Goal: Find contact information: Obtain details needed to contact an individual or organization

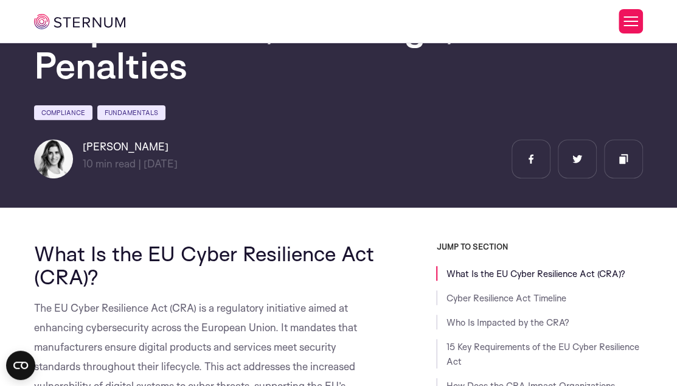
scroll to position [168, 0]
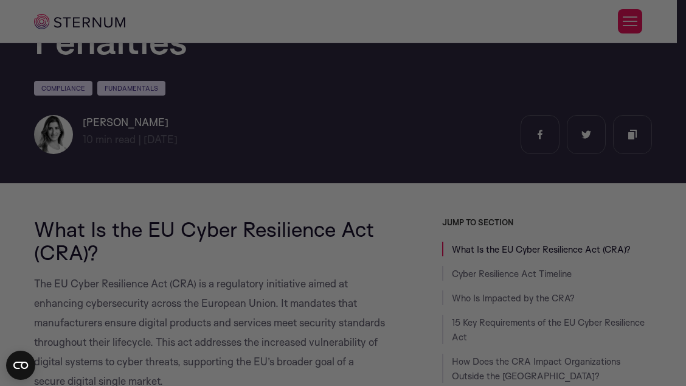
click at [676, 378] on div at bounding box center [346, 194] width 693 height 389
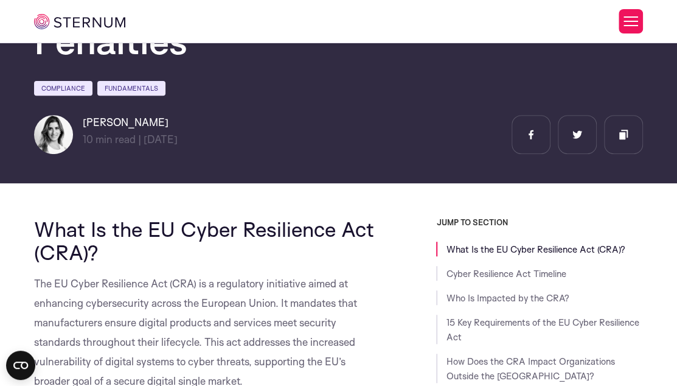
click at [631, 22] on button "Toggle Menu" at bounding box center [631, 21] width 24 height 24
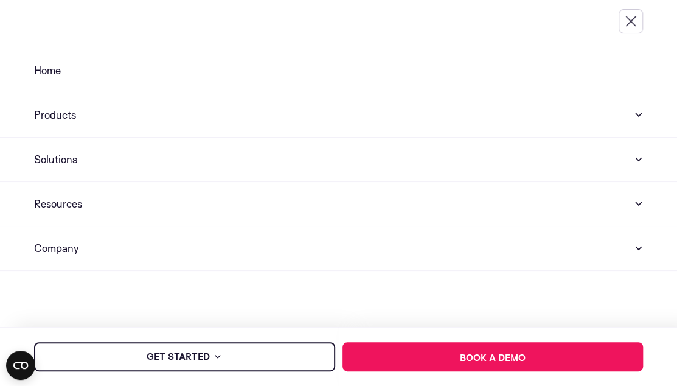
click at [560, 59] on link "Home" at bounding box center [338, 71] width 677 height 44
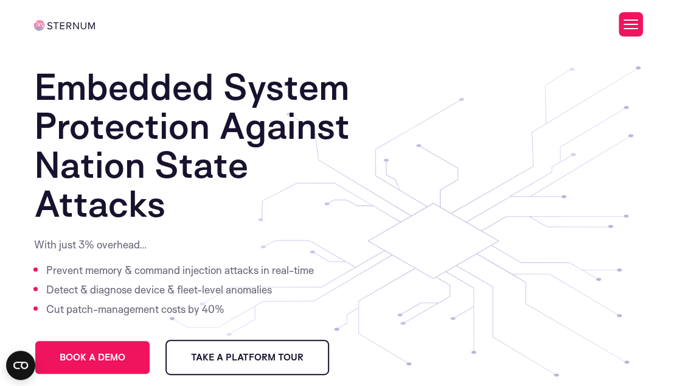
click at [478, 23] on div at bounding box center [487, 24] width 103 height 24
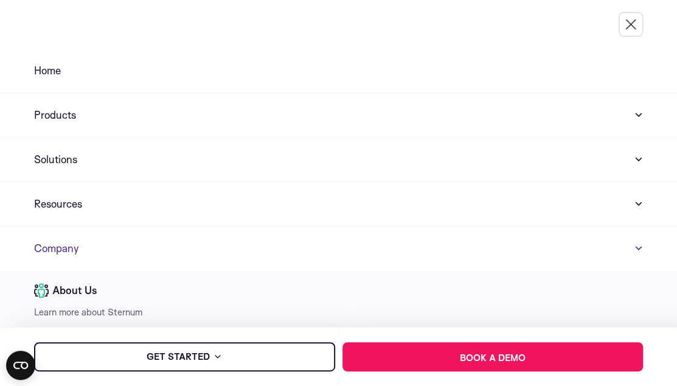
click at [633, 244] on span at bounding box center [638, 248] width 10 height 15
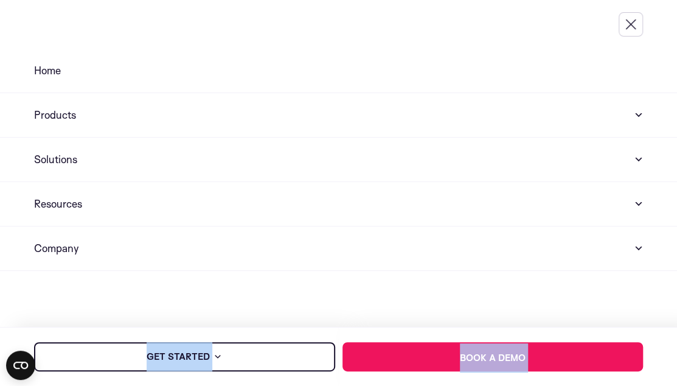
drag, startPoint x: 630, startPoint y: 244, endPoint x: 679, endPoint y: 342, distance: 109.6
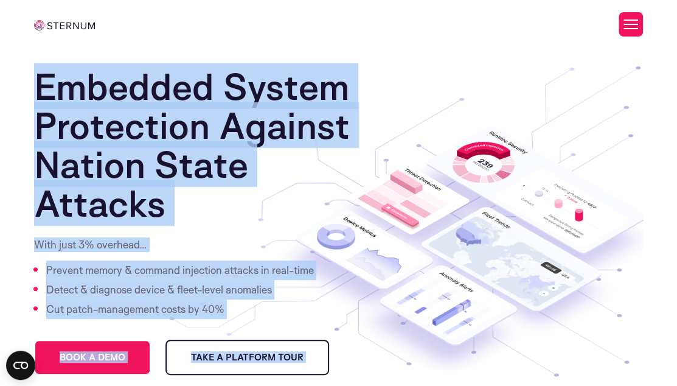
click at [630, 20] on button "Toggle Menu" at bounding box center [631, 24] width 24 height 24
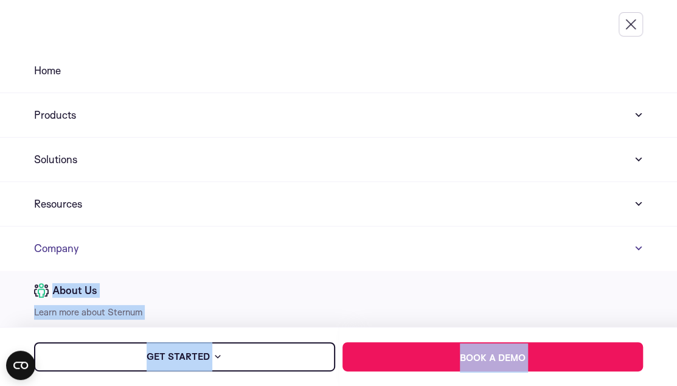
click at [633, 248] on span at bounding box center [638, 248] width 10 height 15
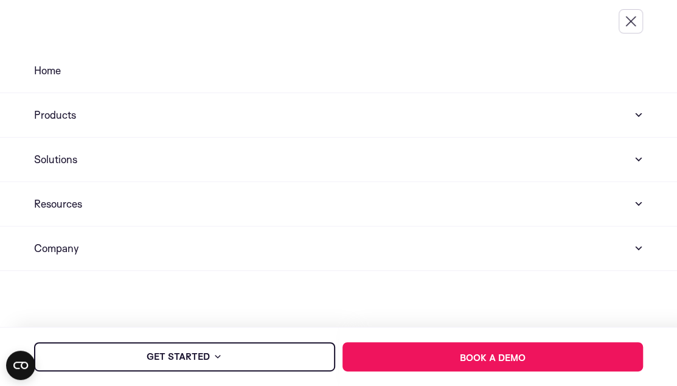
scroll to position [311, 0]
click at [97, 297] on div "About Us" at bounding box center [338, 294] width 609 height 22
click at [100, 310] on link "Learn more about Sternum" at bounding box center [88, 312] width 108 height 12
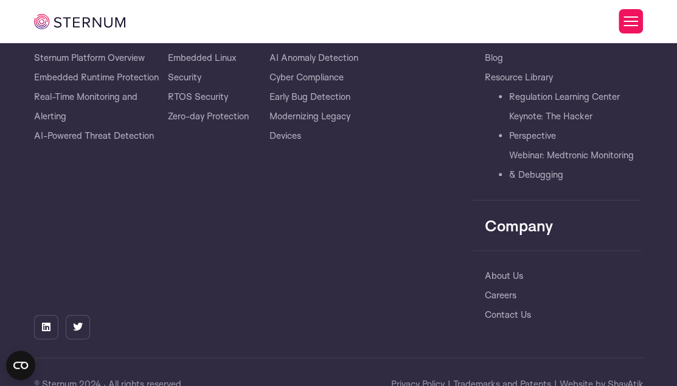
scroll to position [4637, 0]
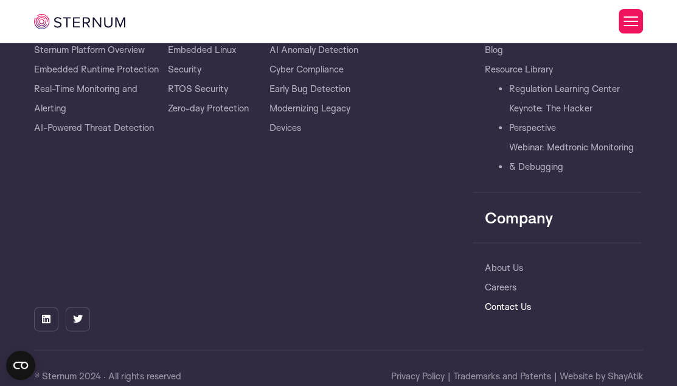
click at [505, 297] on link "Contact Us" at bounding box center [508, 306] width 46 height 19
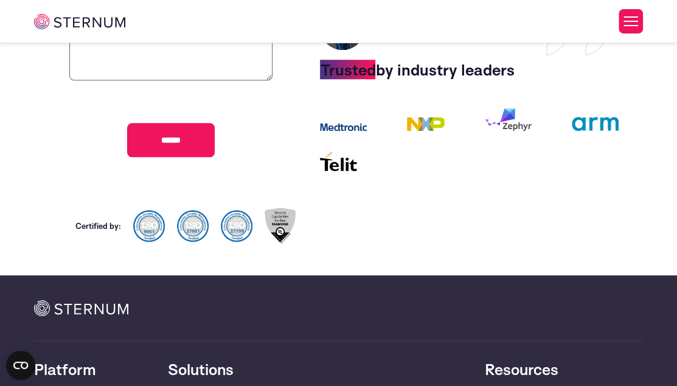
scroll to position [452, 0]
